Goal: Navigation & Orientation: Find specific page/section

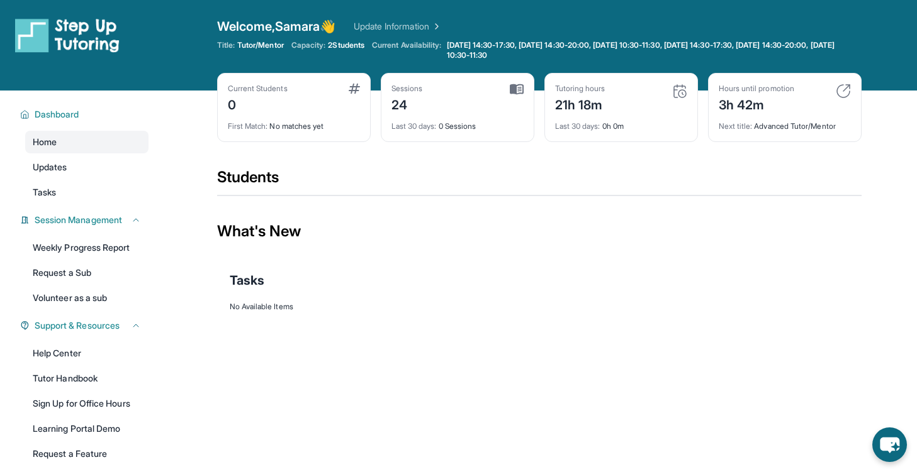
click at [839, 93] on img at bounding box center [842, 91] width 15 height 15
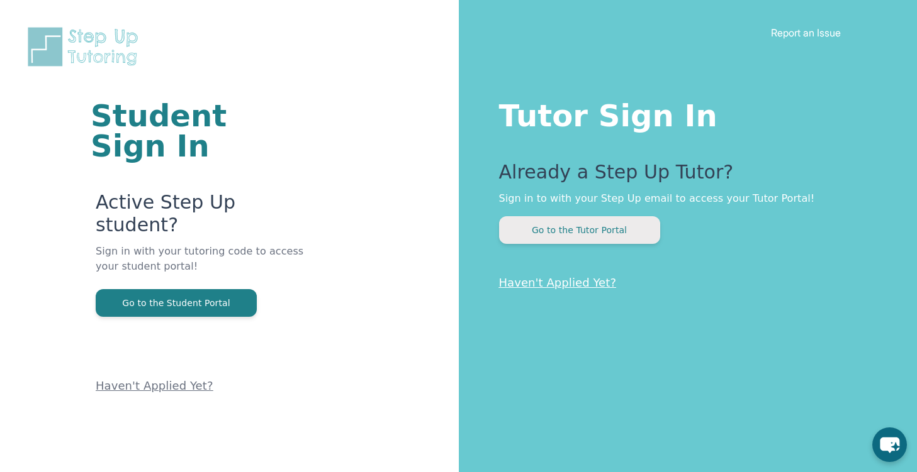
click at [605, 233] on button "Go to the Tutor Portal" at bounding box center [579, 230] width 161 height 28
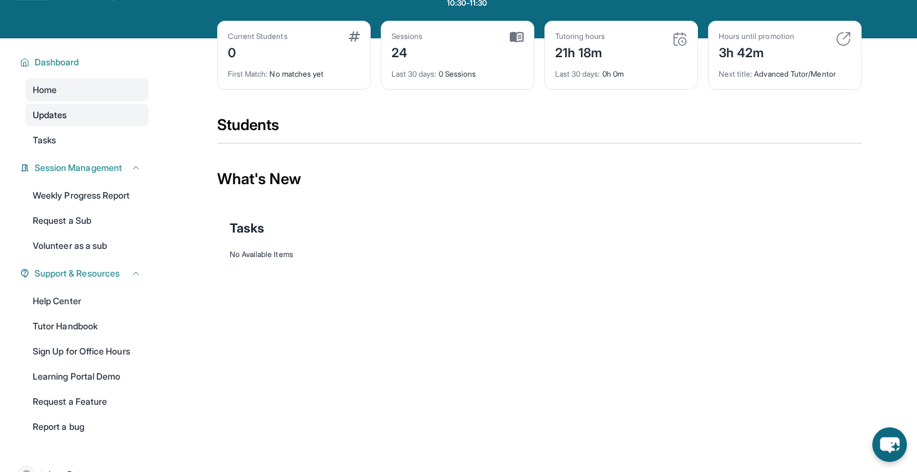
scroll to position [52, 0]
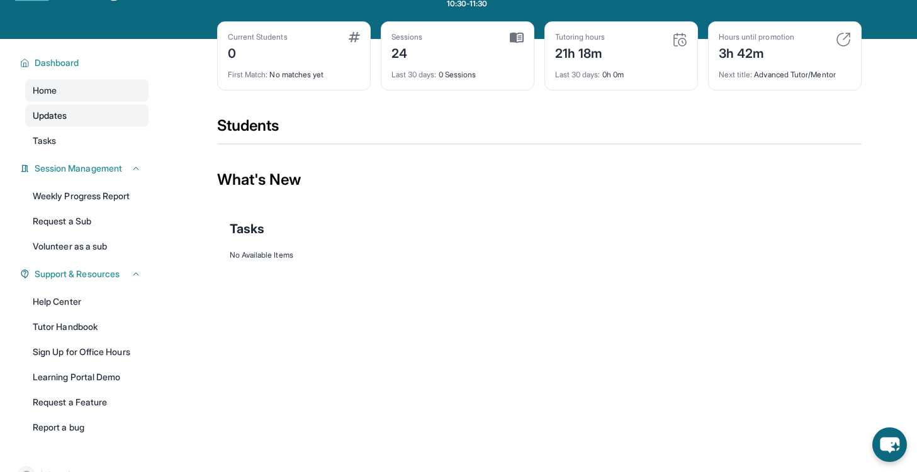
click at [84, 118] on link "Updates" at bounding box center [86, 115] width 123 height 23
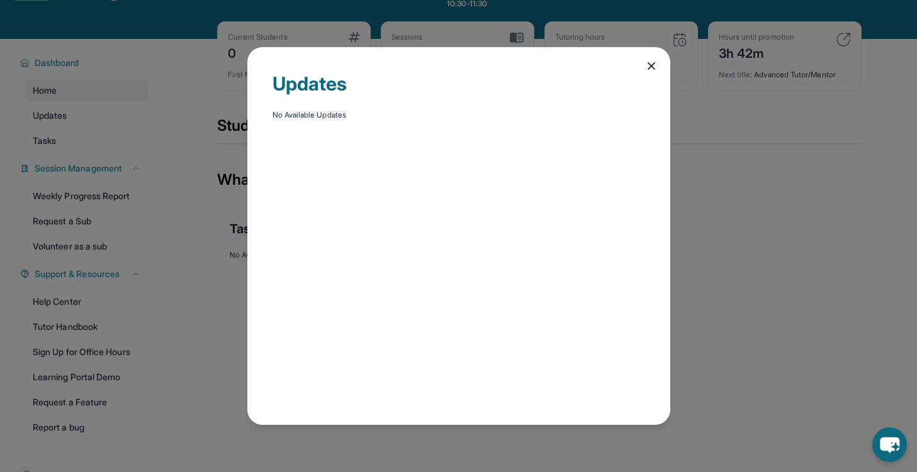
click at [81, 138] on div "Updates No Available Updates" at bounding box center [458, 236] width 917 height 472
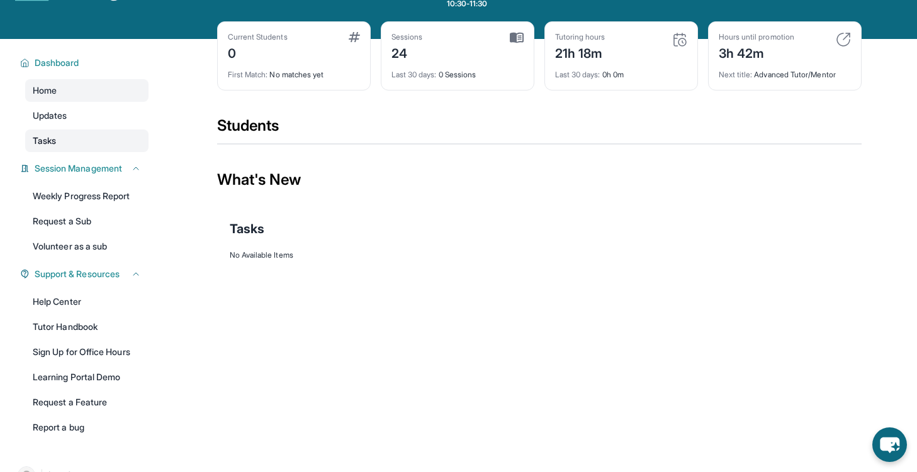
click at [81, 138] on link "Tasks" at bounding box center [86, 141] width 123 height 23
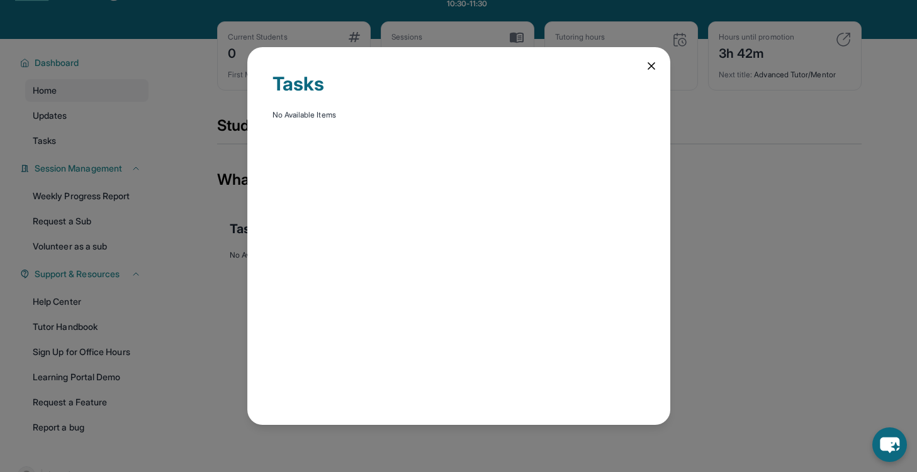
click at [86, 139] on div "Tasks No Available Items" at bounding box center [458, 236] width 917 height 472
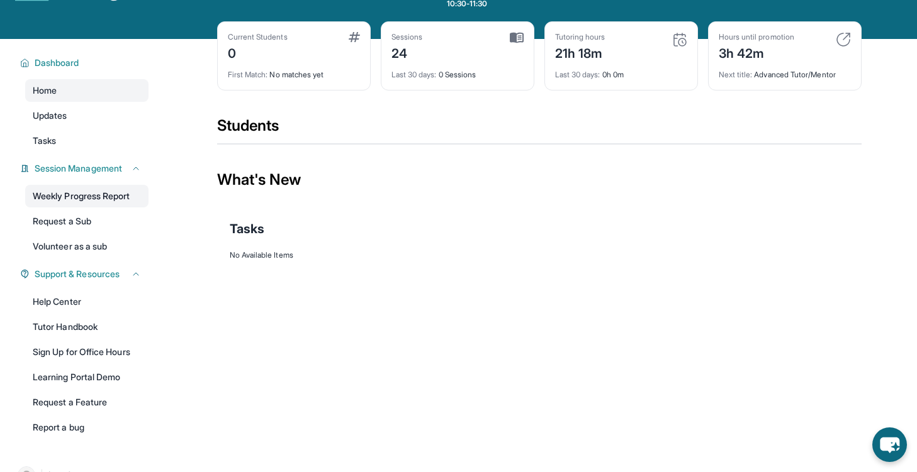
click at [112, 200] on link "Weekly Progress Report" at bounding box center [86, 196] width 123 height 23
click at [84, 248] on link "Volunteer as a sub" at bounding box center [86, 246] width 123 height 23
click at [121, 352] on link "Sign Up for Office Hours" at bounding box center [86, 352] width 123 height 23
